Goal: Information Seeking & Learning: Learn about a topic

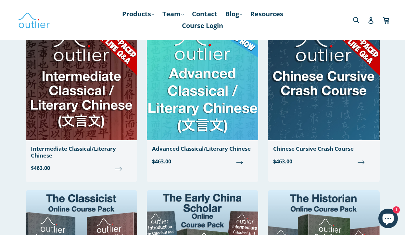
scroll to position [1052, 0]
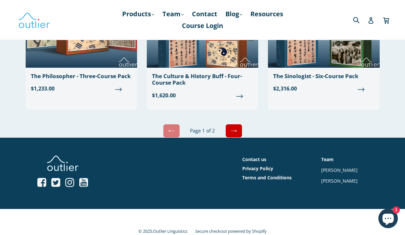
scroll to position [1599, 0]
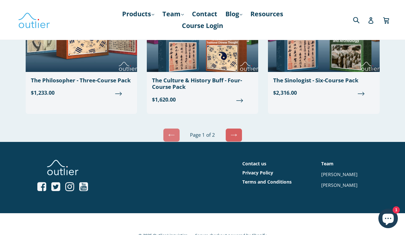
click at [231, 132] on icon at bounding box center [234, 135] width 6 height 6
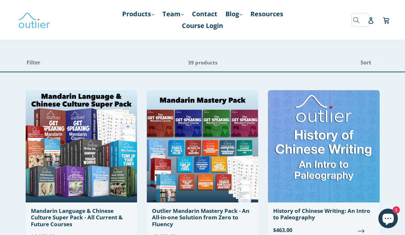
click at [357, 21] on input "Search" at bounding box center [361, 19] width 18 height 13
paste input "Learn Mandarin Through Song Lyrics"
type input "Learn Mandarin Through Song Lyrics"
click at [295, 13] on button "Submit" at bounding box center [300, 19] width 11 height 13
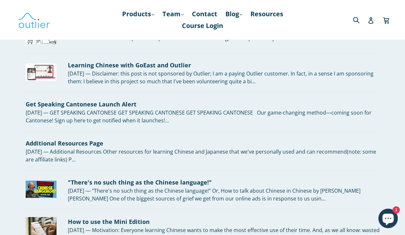
scroll to position [87, 0]
